Goal: Check status: Check status

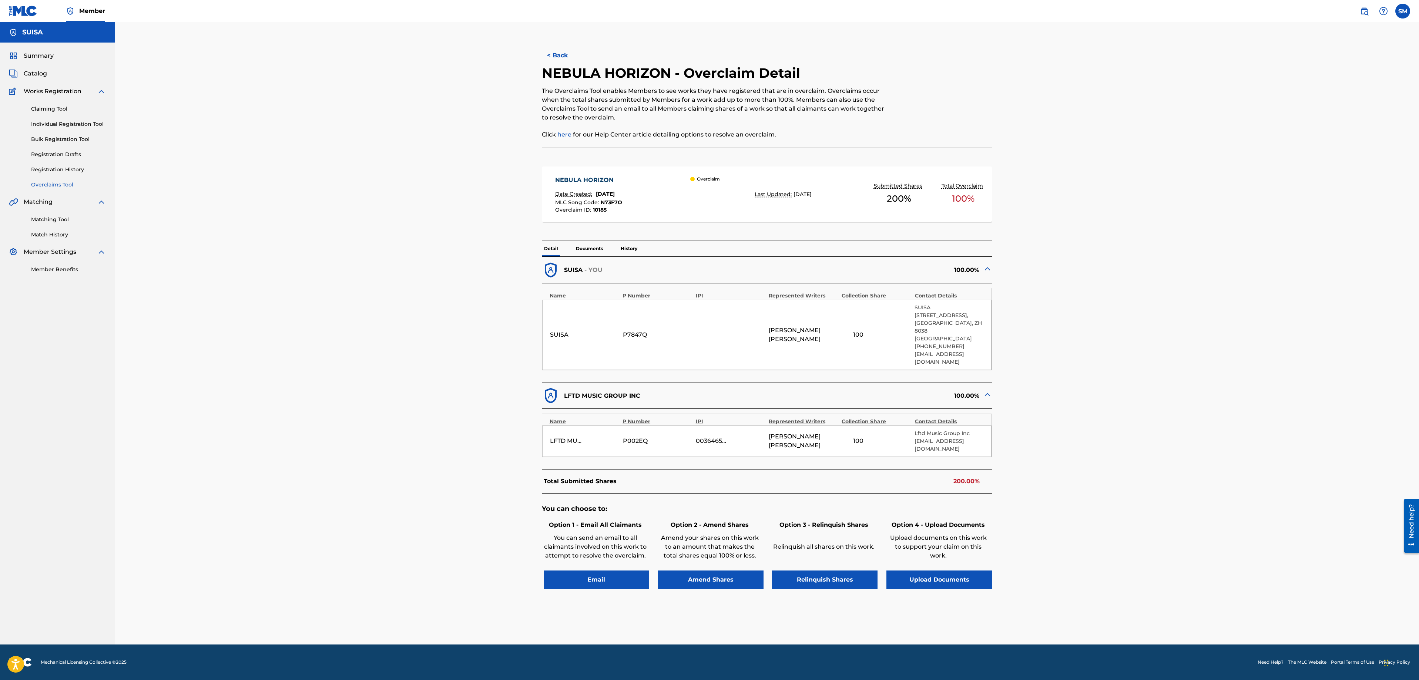
click at [50, 167] on link "Registration History" at bounding box center [68, 170] width 75 height 8
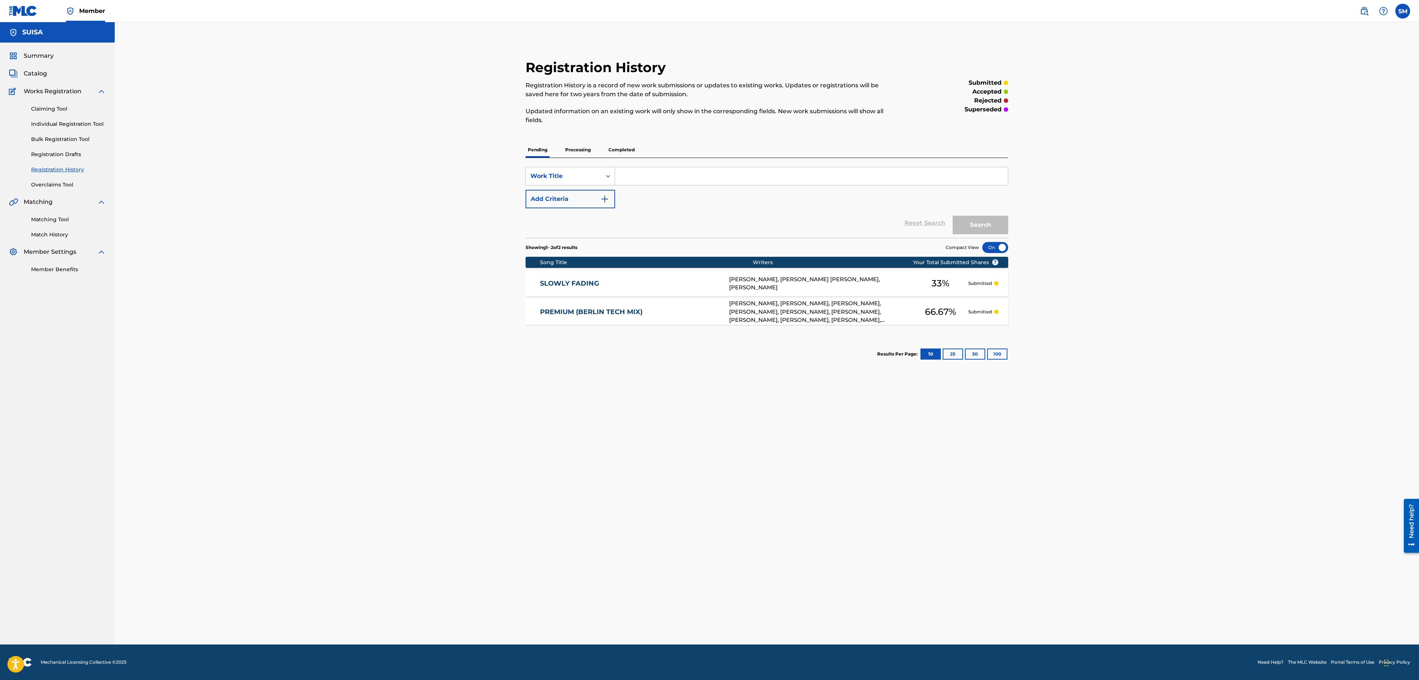
click at [61, 186] on link "Overclaims Tool" at bounding box center [68, 185] width 75 height 8
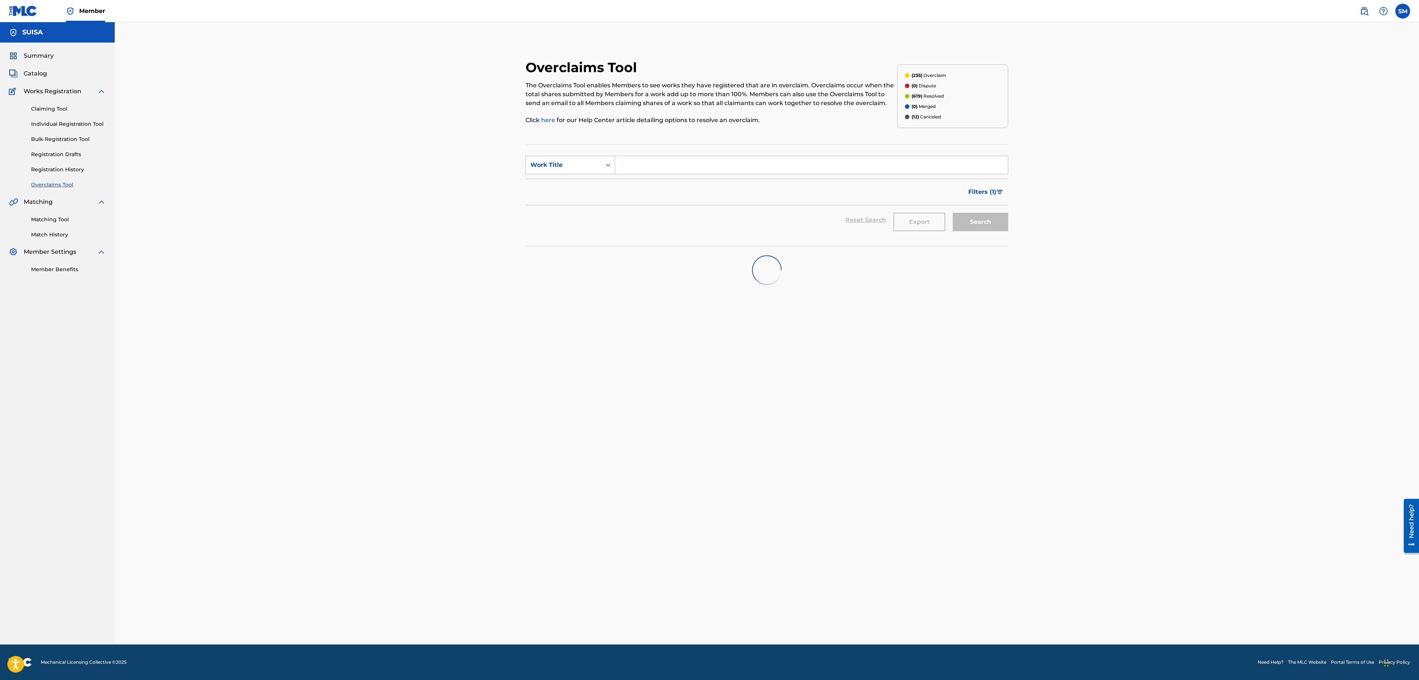
click at [594, 173] on div "Work Title" at bounding box center [571, 165] width 90 height 19
click at [587, 205] on div "Overclaim ID" at bounding box center [570, 202] width 89 height 19
click at [643, 170] on input "Search Form" at bounding box center [811, 165] width 393 height 18
type input "13296"
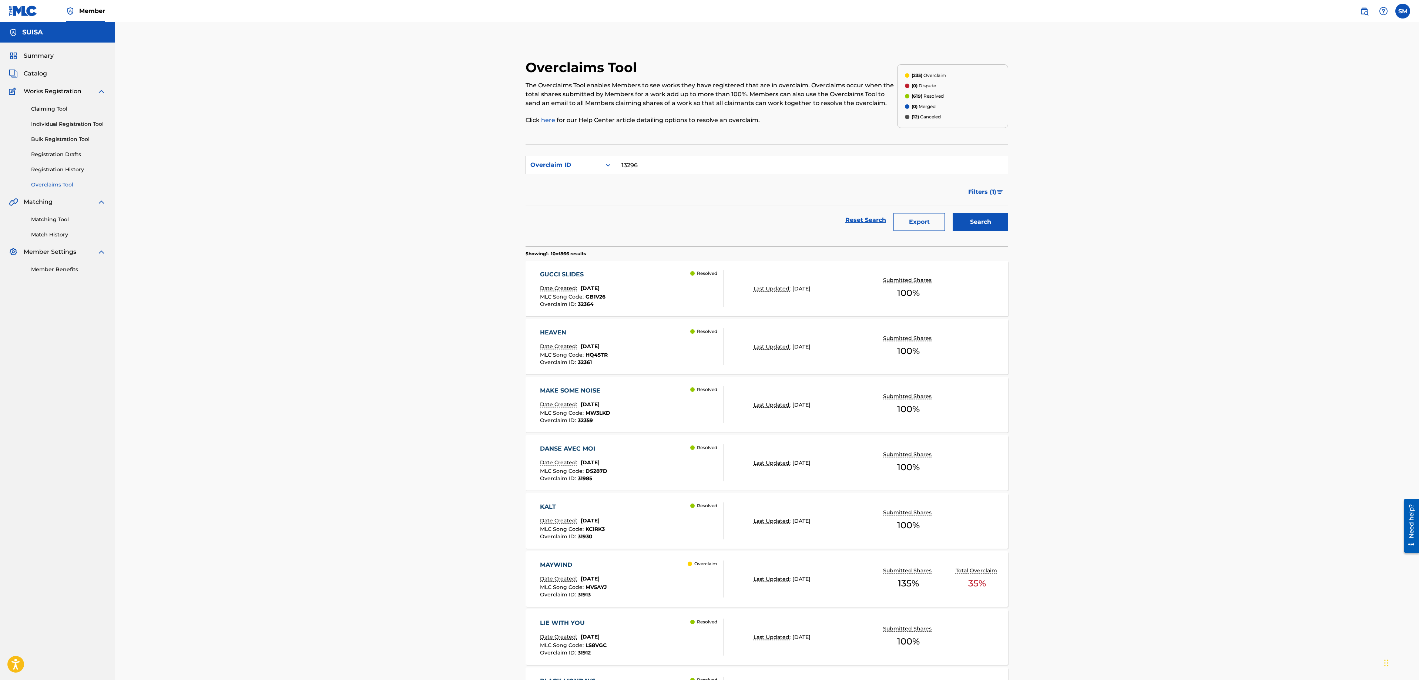
click at [981, 227] on button "Search" at bounding box center [981, 222] width 56 height 19
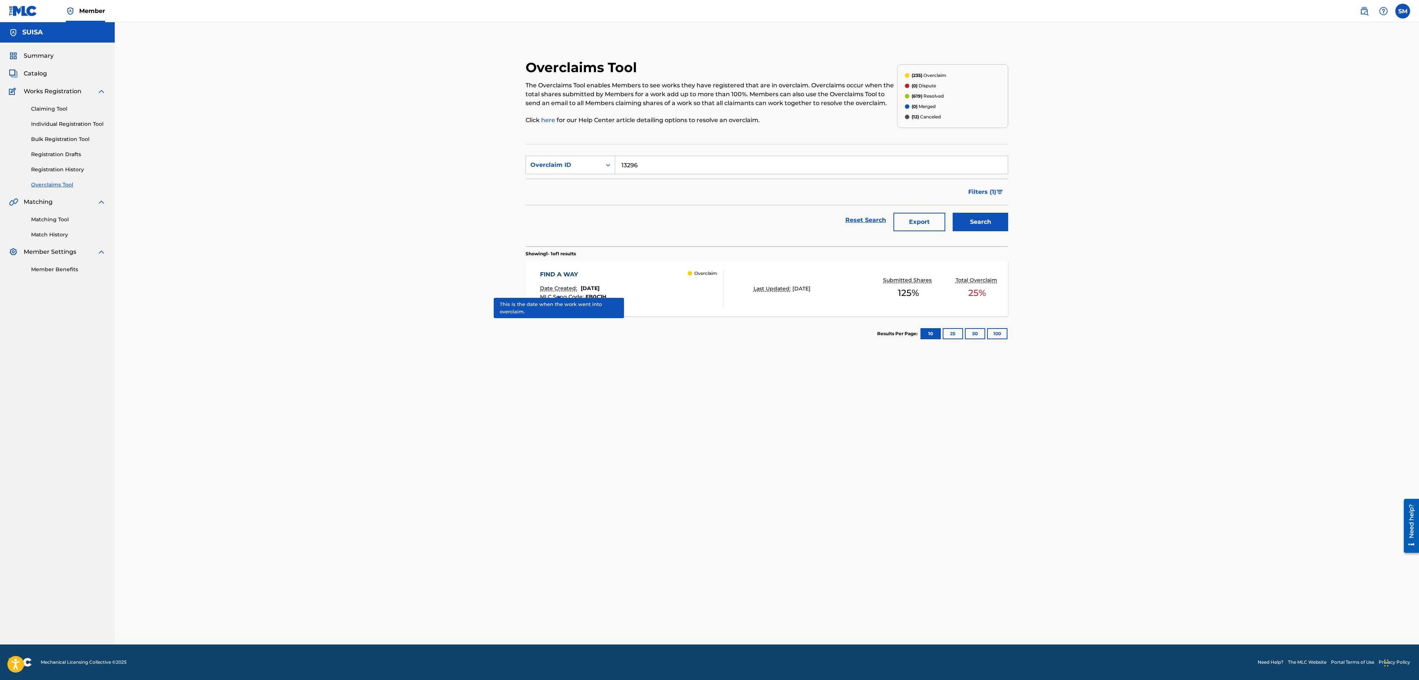
click at [567, 286] on p "Date Created:" at bounding box center [559, 289] width 39 height 8
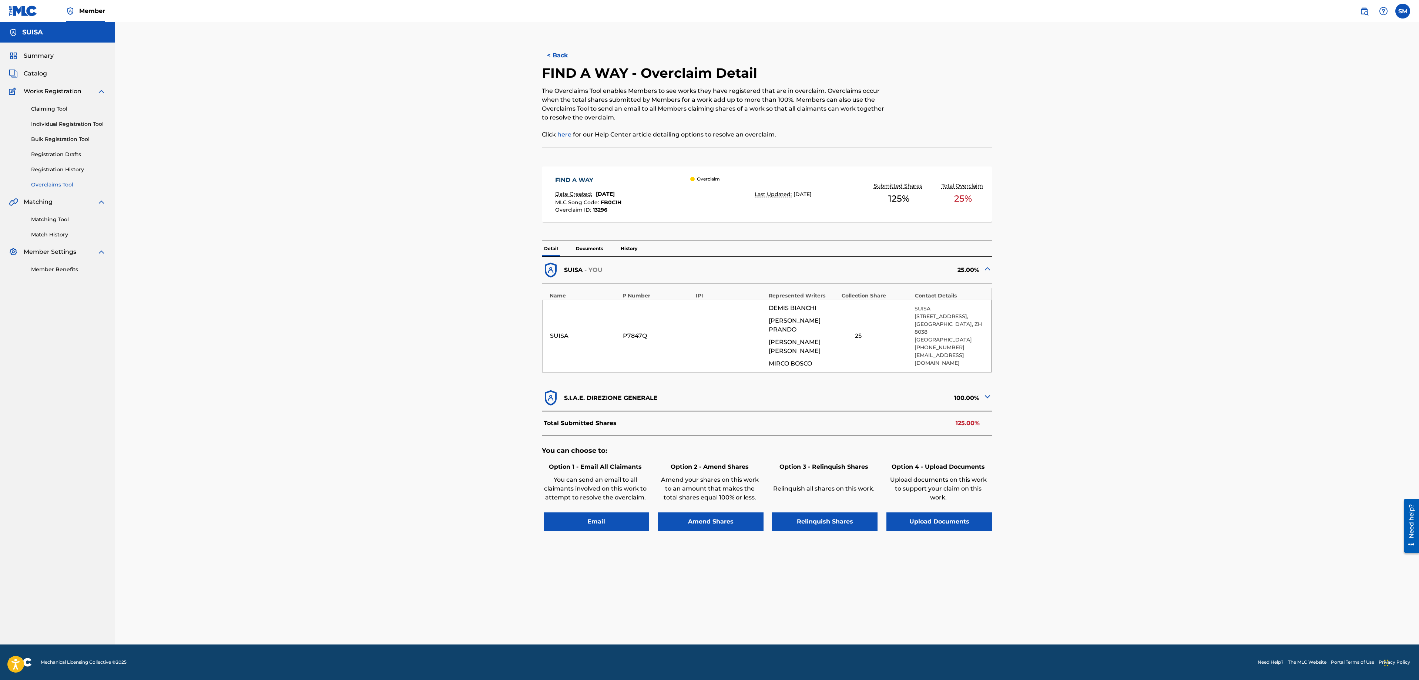
click at [988, 392] on img at bounding box center [987, 396] width 9 height 9
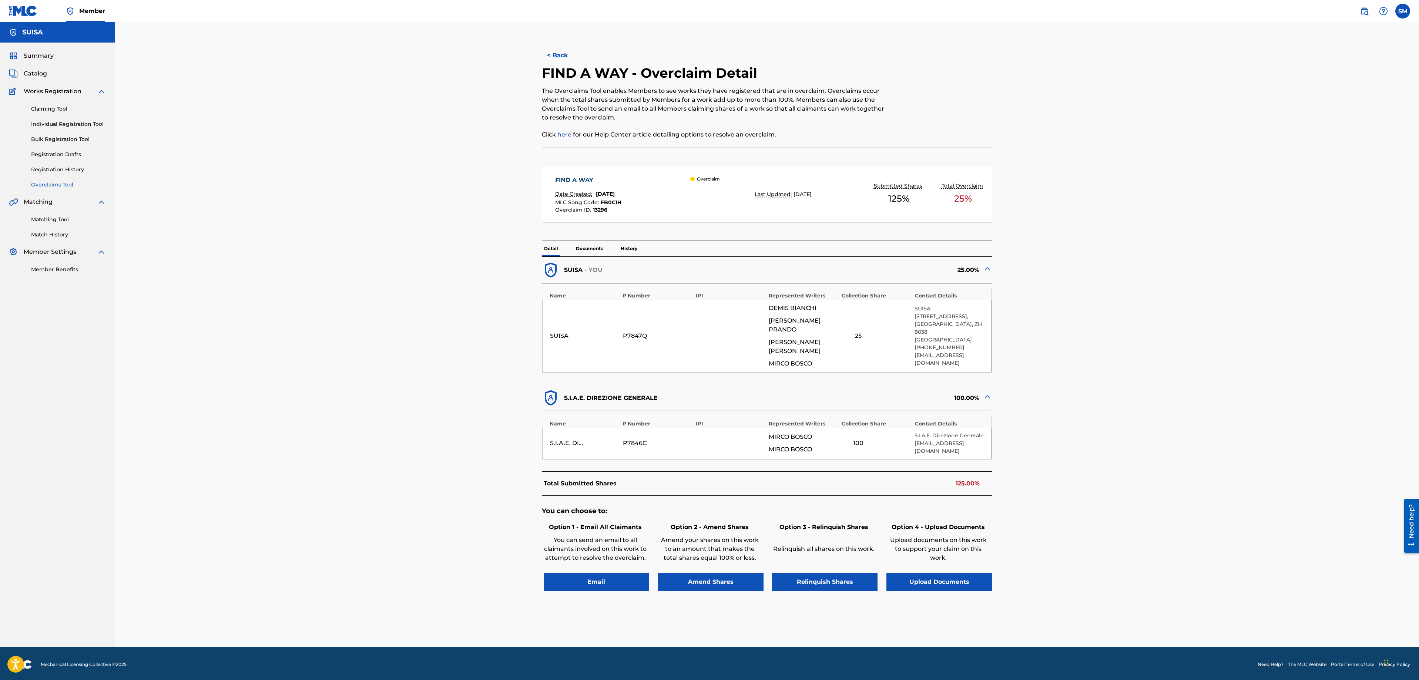
click at [988, 392] on img at bounding box center [987, 396] width 9 height 9
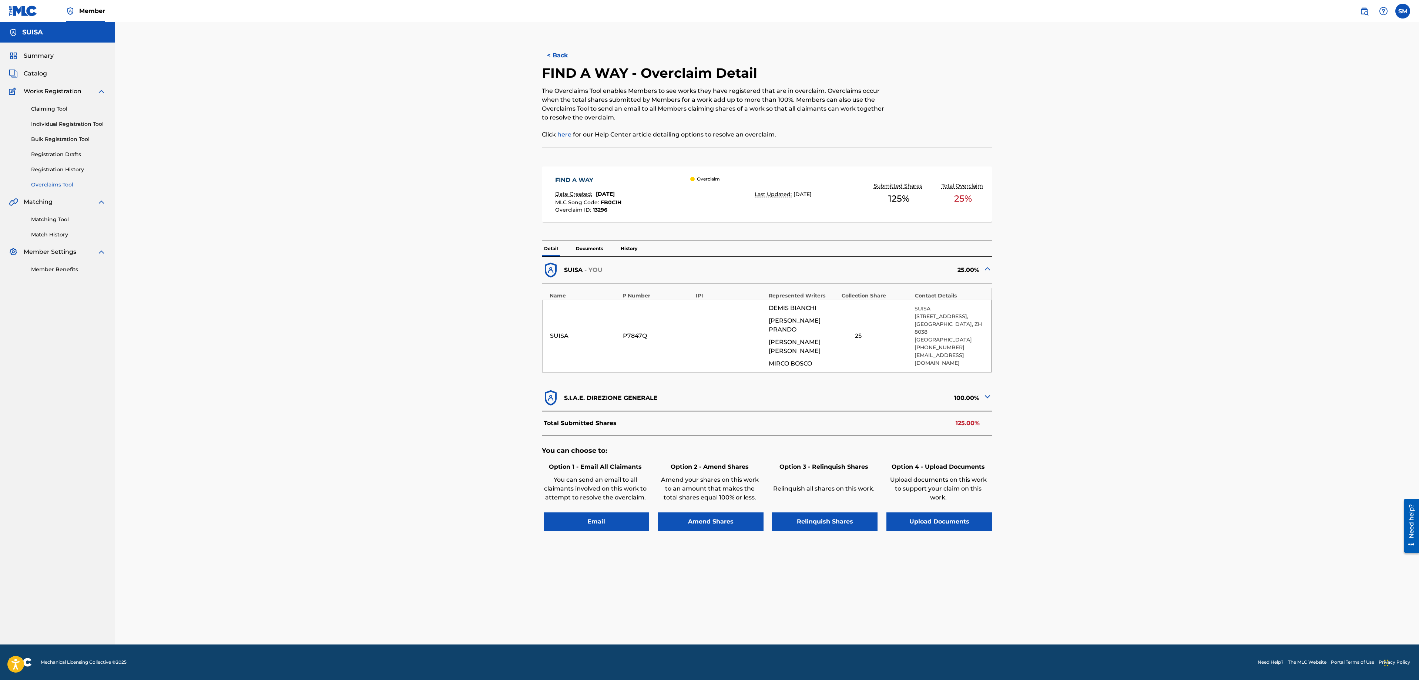
click at [988, 392] on img at bounding box center [987, 396] width 9 height 9
